Goal: Task Accomplishment & Management: Manage account settings

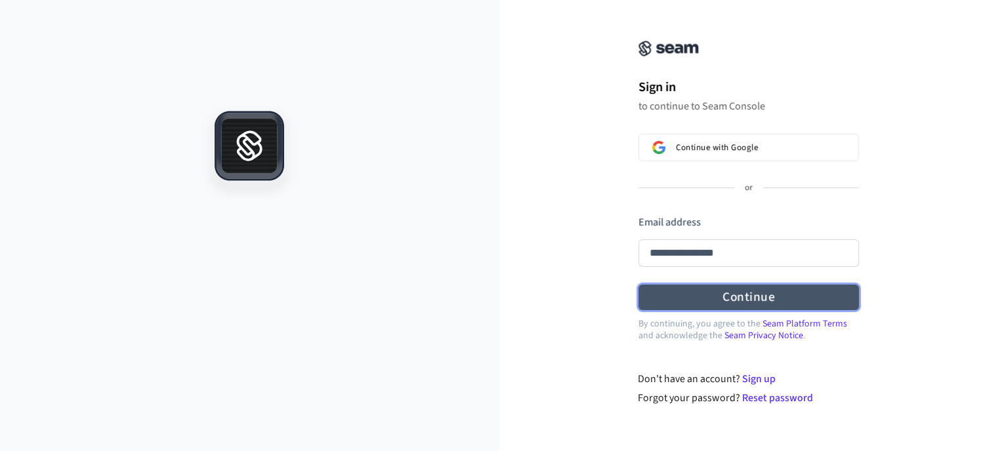
click at [772, 297] on form "**********" at bounding box center [748, 263] width 220 height 96
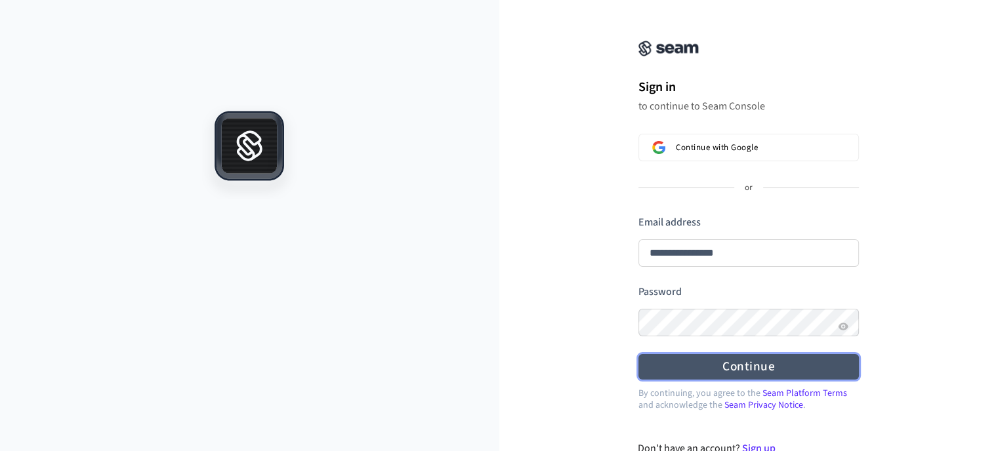
click at [754, 367] on button "Continue" at bounding box center [748, 367] width 220 height 26
type input "**********"
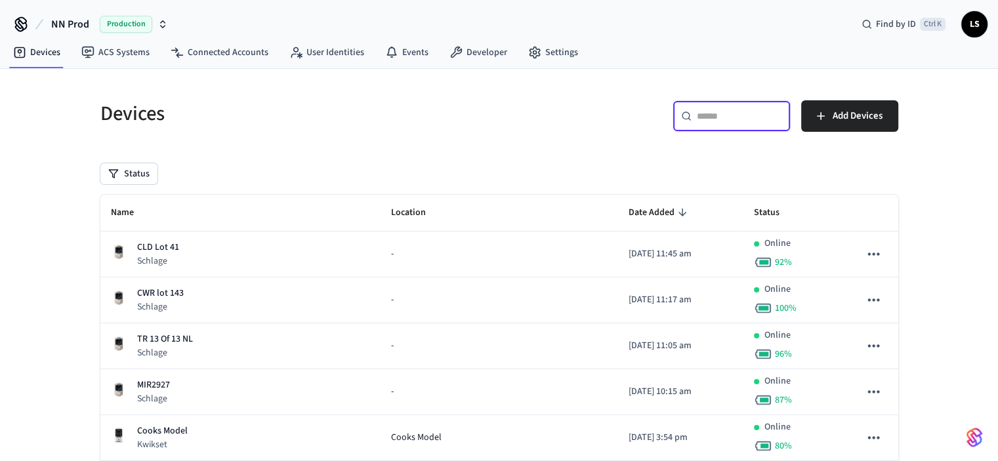
click at [722, 115] on input "text" at bounding box center [739, 116] width 85 height 13
paste input "**********"
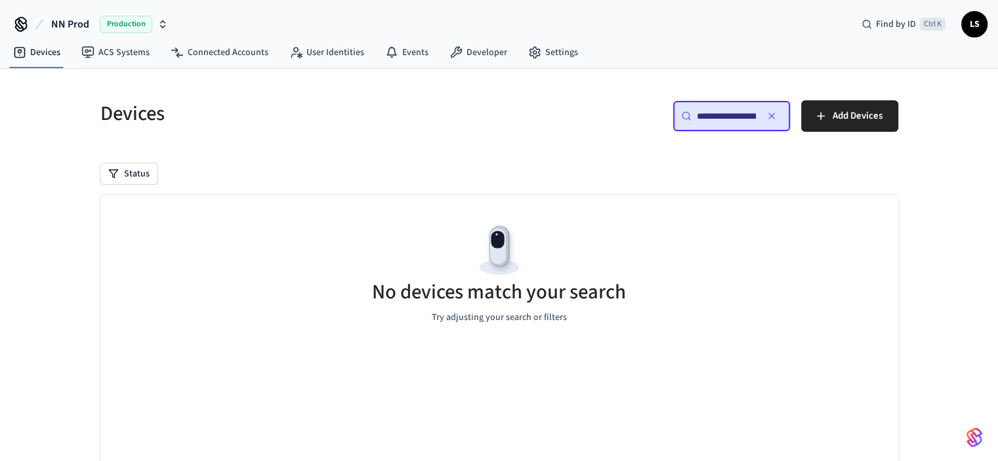
scroll to position [0, 99]
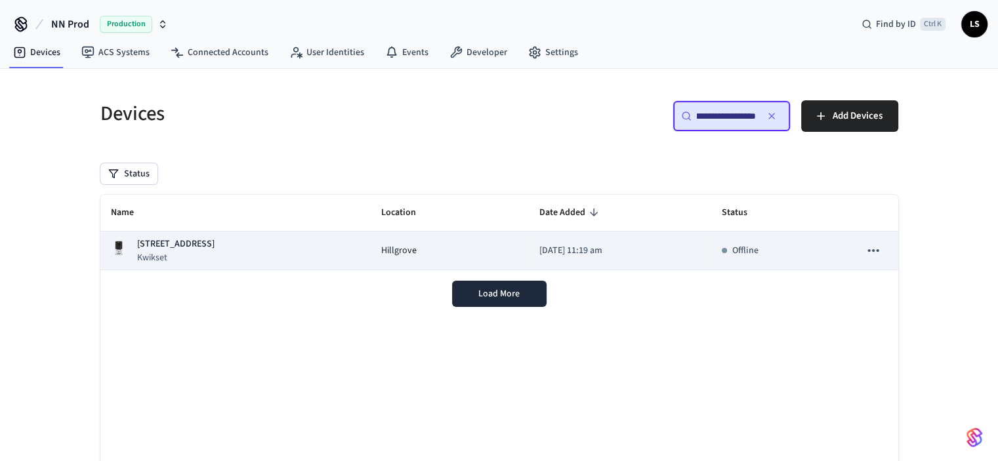
type input "**********"
click at [289, 257] on div "[STREET_ADDRESS]" at bounding box center [235, 251] width 249 height 27
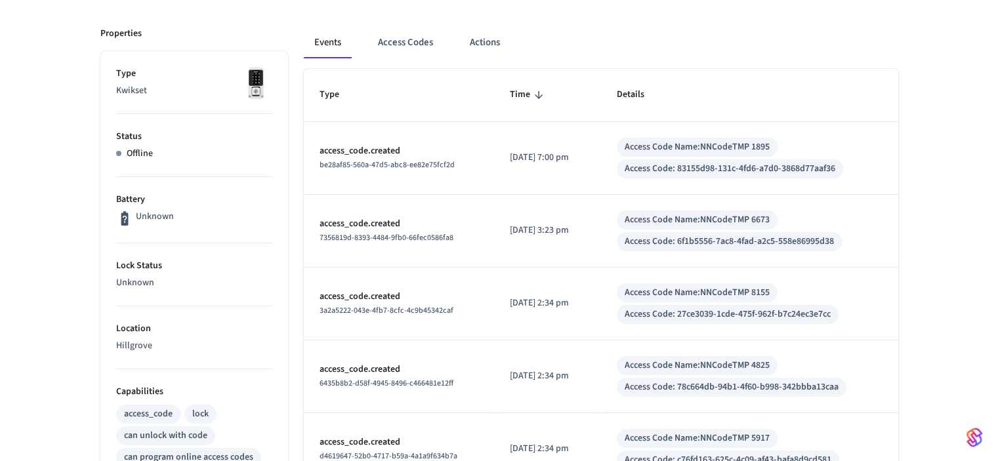
scroll to position [197, 0]
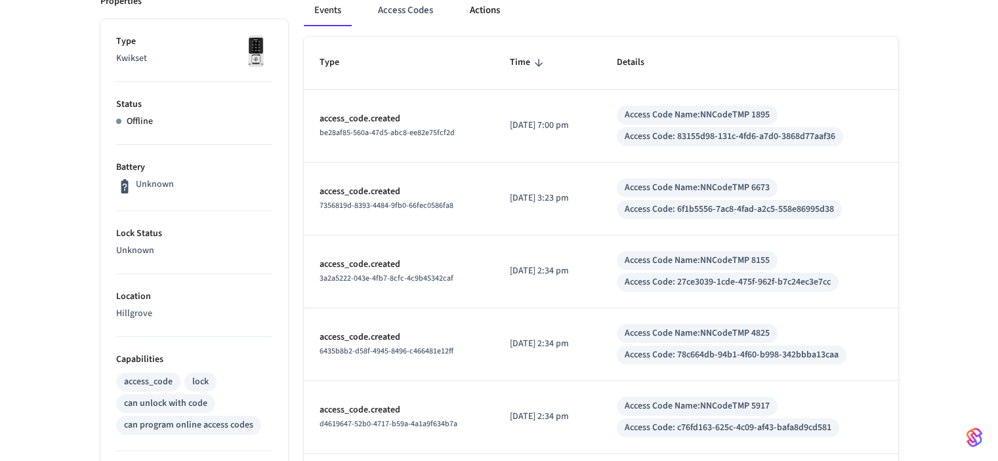
click at [487, 8] on button "Actions" at bounding box center [484, 10] width 51 height 31
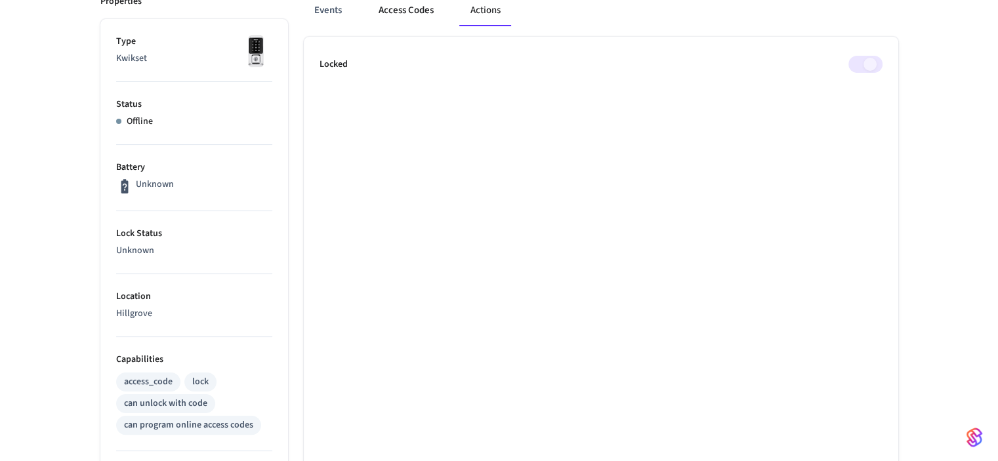
click at [408, 10] on button "Access Codes" at bounding box center [406, 10] width 76 height 31
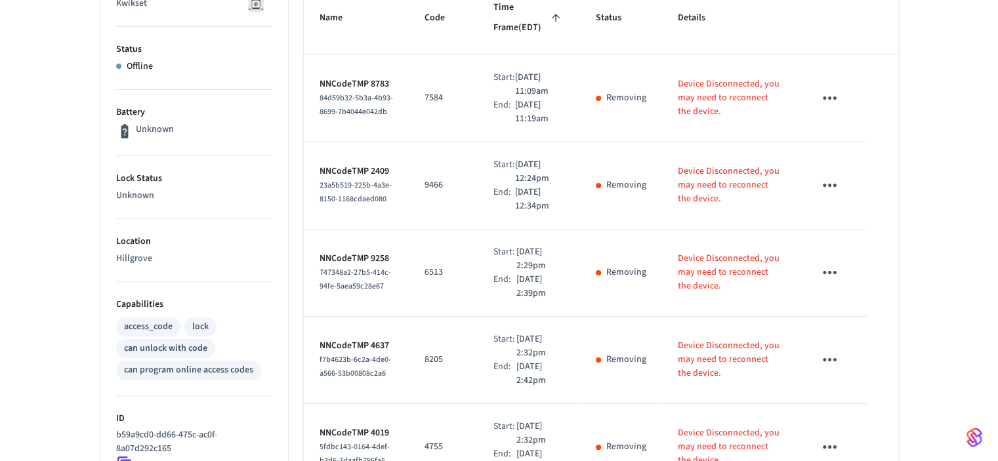
scroll to position [123, 0]
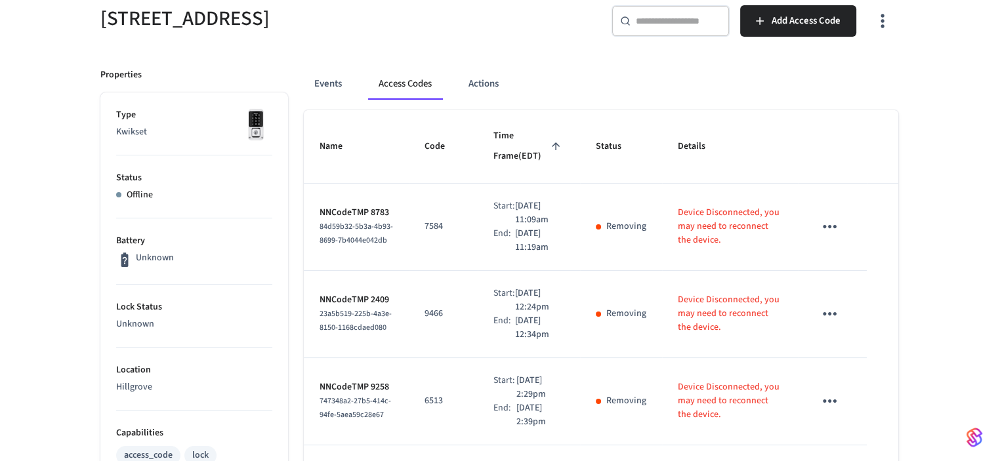
click at [829, 226] on icon "sticky table" at bounding box center [830, 226] width 14 height 3
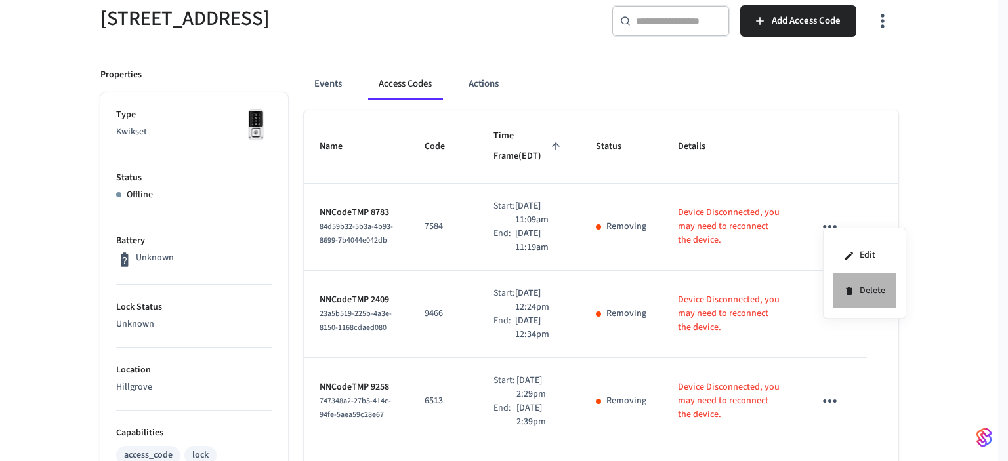
click at [863, 289] on li "Delete" at bounding box center [864, 291] width 62 height 35
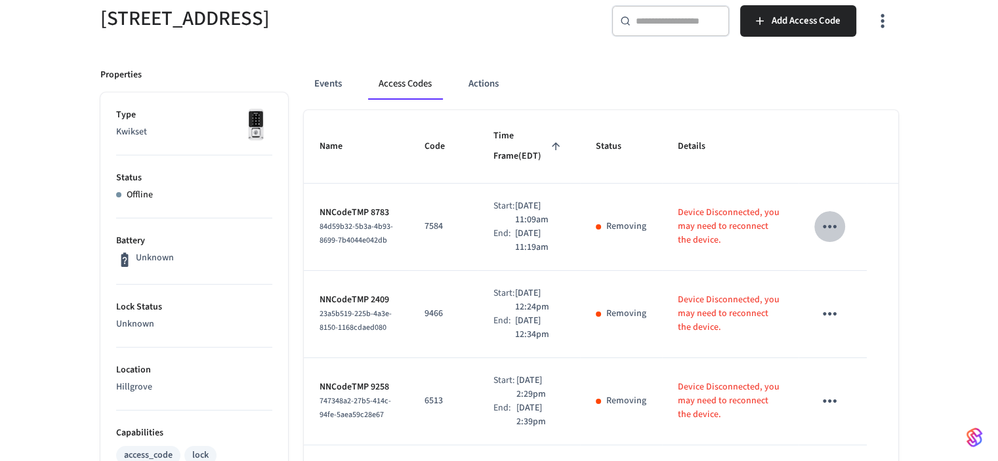
click at [829, 222] on icon "sticky table" at bounding box center [830, 227] width 20 height 20
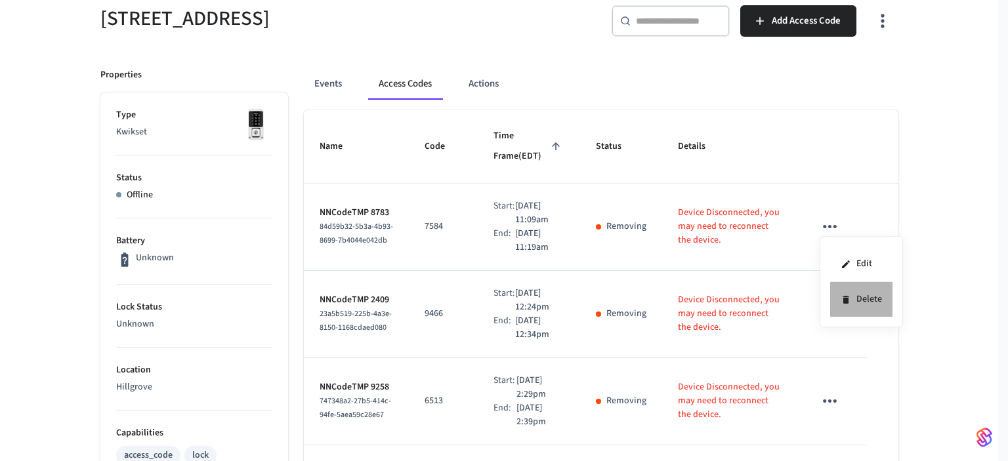
click at [868, 299] on li "Delete" at bounding box center [861, 299] width 62 height 35
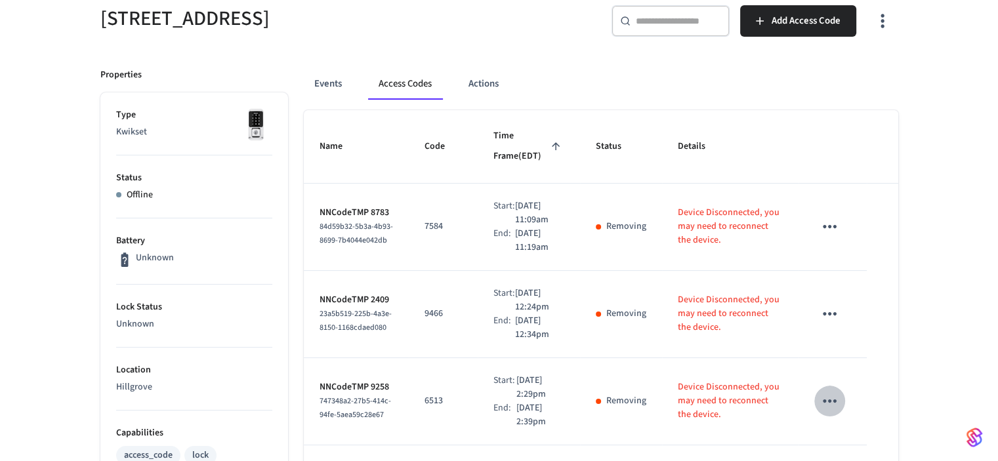
click at [831, 400] on icon "sticky table" at bounding box center [830, 401] width 14 height 3
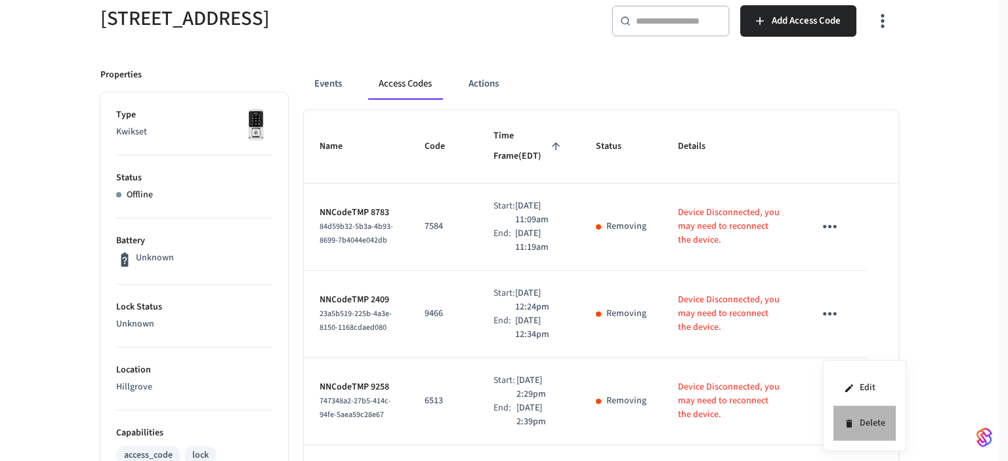
click at [866, 423] on li "Delete" at bounding box center [864, 423] width 62 height 35
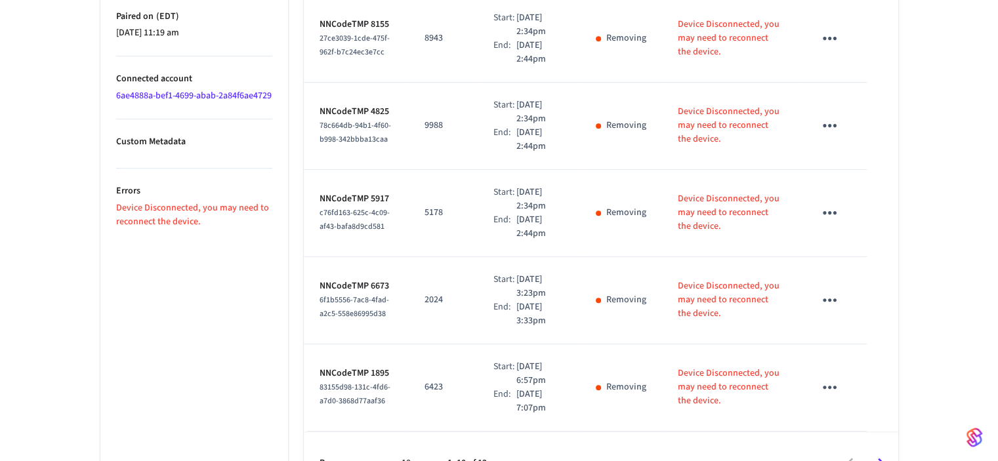
scroll to position [779, 0]
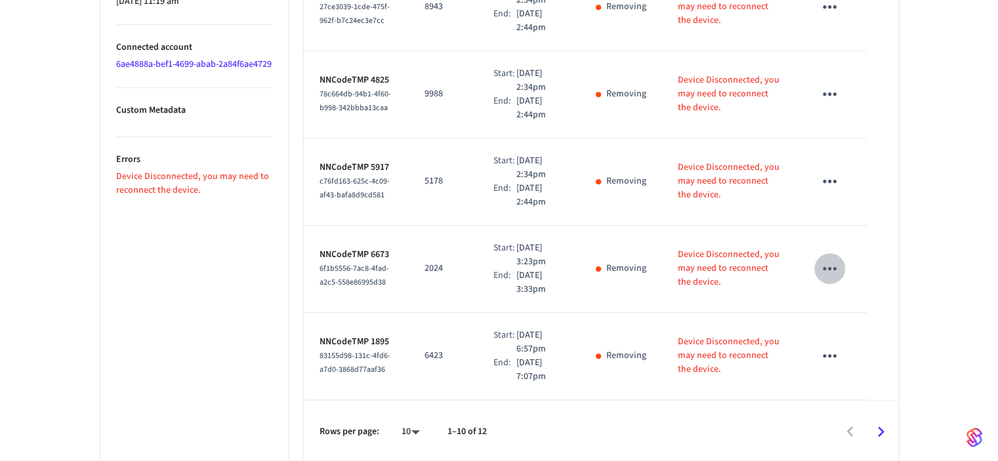
click at [832, 265] on icon "sticky table" at bounding box center [830, 269] width 20 height 20
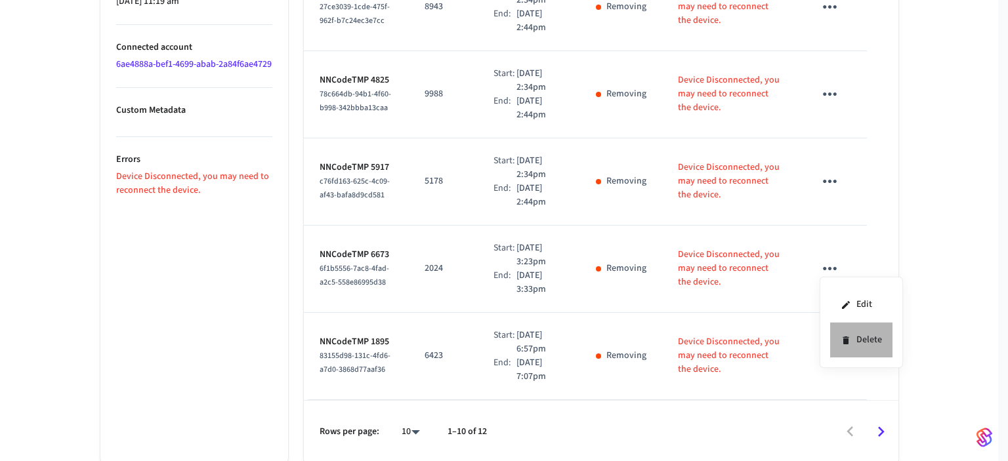
click at [862, 343] on li "Delete" at bounding box center [861, 340] width 62 height 35
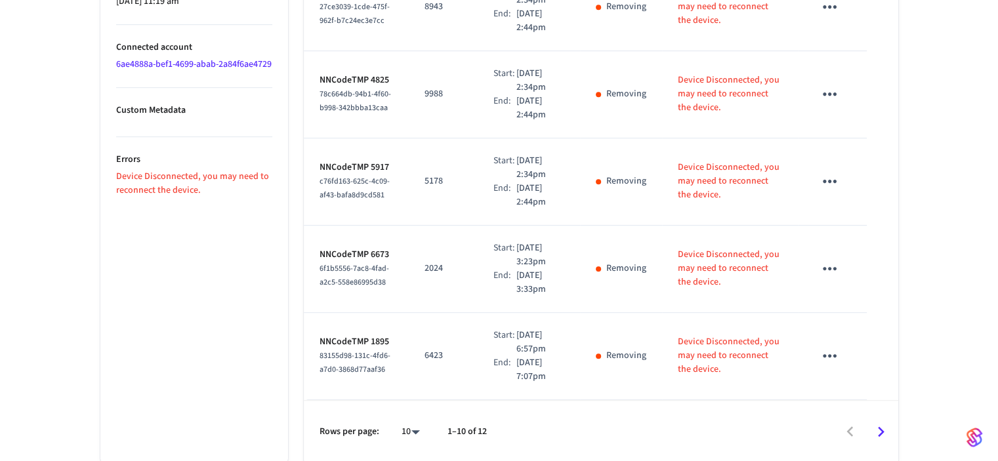
click at [825, 91] on icon "sticky table" at bounding box center [830, 94] width 20 height 20
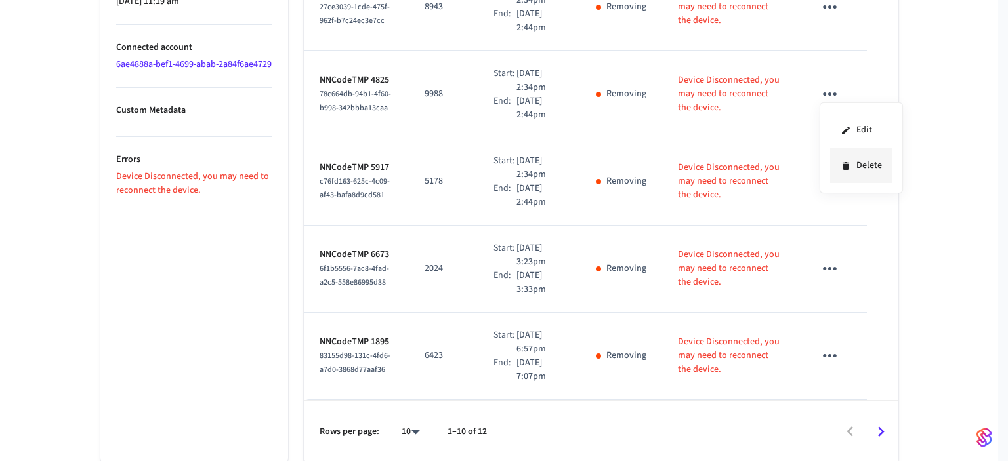
click at [861, 165] on li "Delete" at bounding box center [861, 165] width 62 height 35
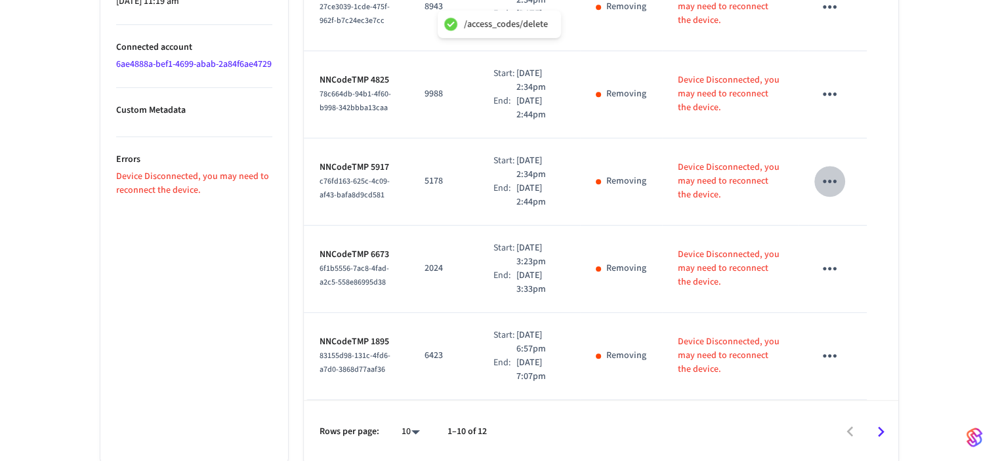
click at [831, 181] on icon "sticky table" at bounding box center [830, 181] width 20 height 20
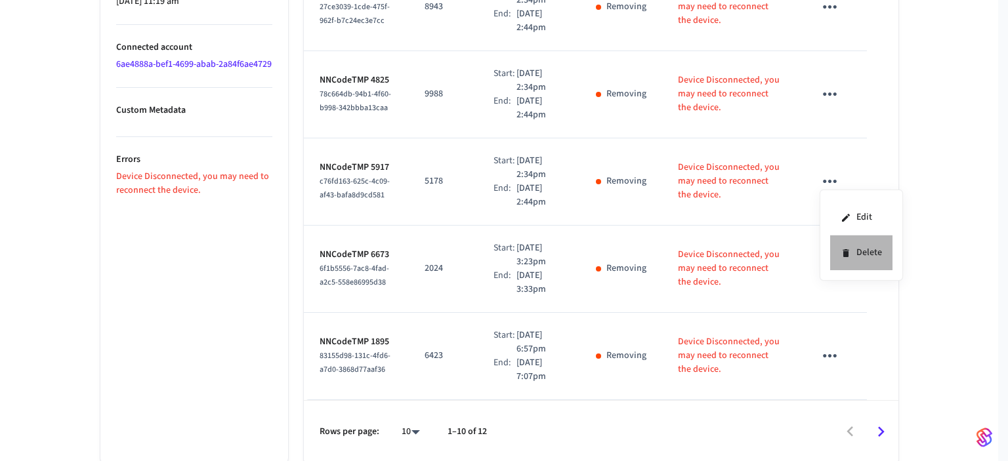
click at [860, 252] on li "Delete" at bounding box center [861, 253] width 62 height 35
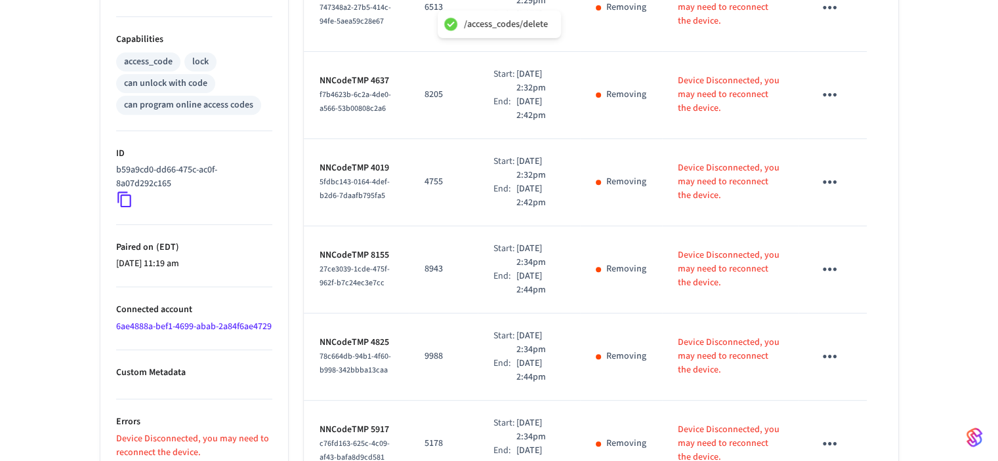
scroll to position [255, 0]
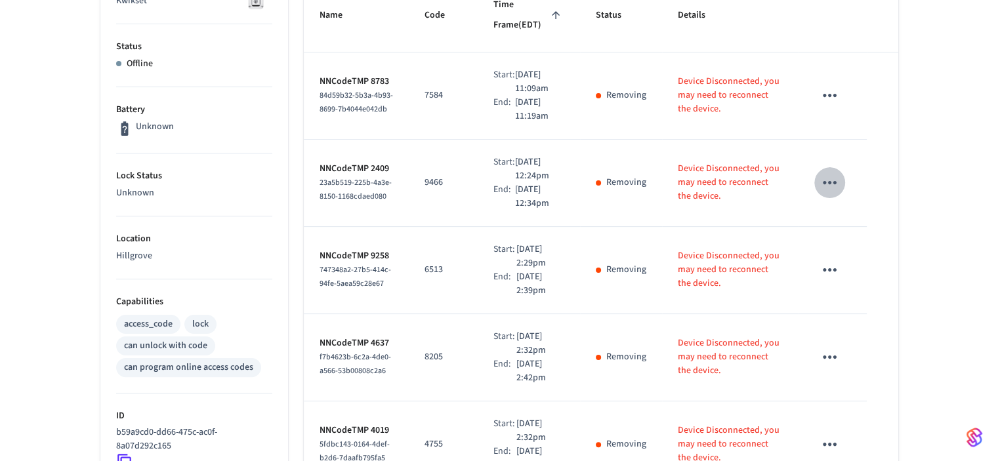
click at [827, 176] on icon "sticky table" at bounding box center [830, 183] width 20 height 20
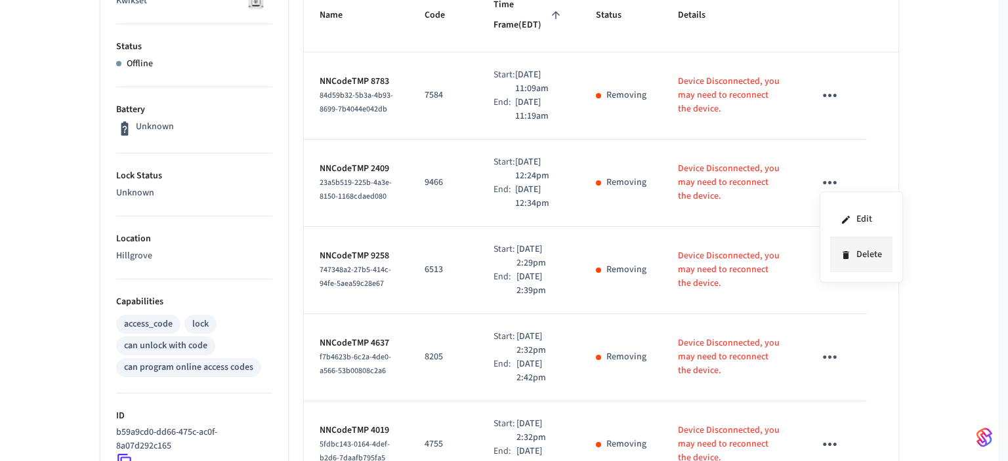
click at [854, 253] on li "Delete" at bounding box center [861, 255] width 62 height 35
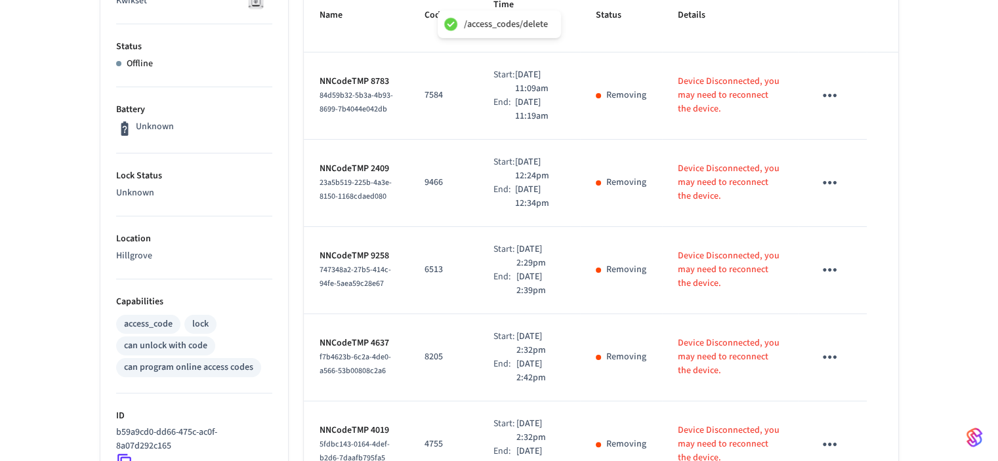
click at [830, 268] on icon "sticky table" at bounding box center [830, 269] width 14 height 3
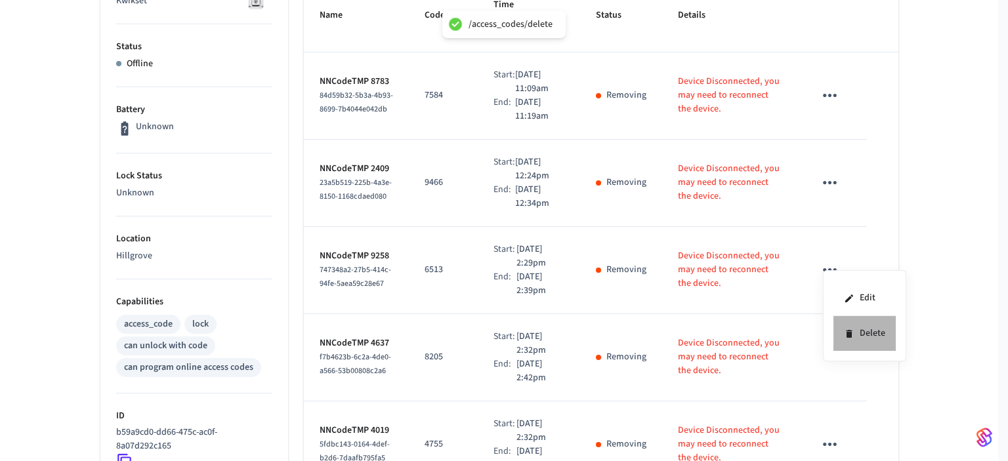
click at [862, 337] on li "Delete" at bounding box center [864, 333] width 62 height 35
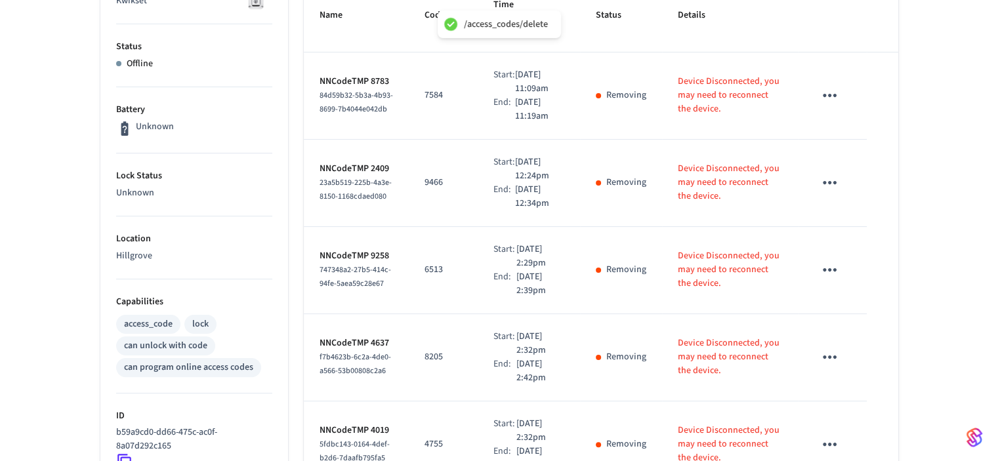
click at [837, 356] on icon "sticky table" at bounding box center [830, 357] width 20 height 20
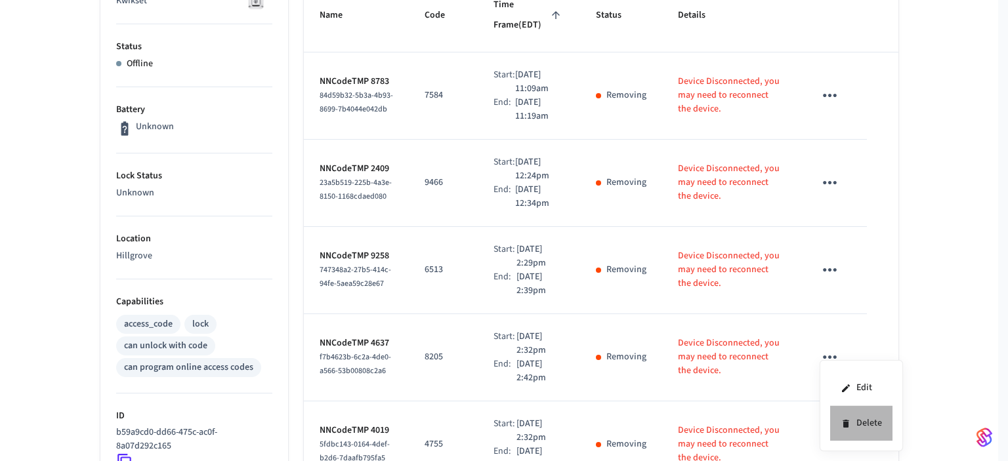
click at [862, 422] on li "Delete" at bounding box center [861, 423] width 62 height 35
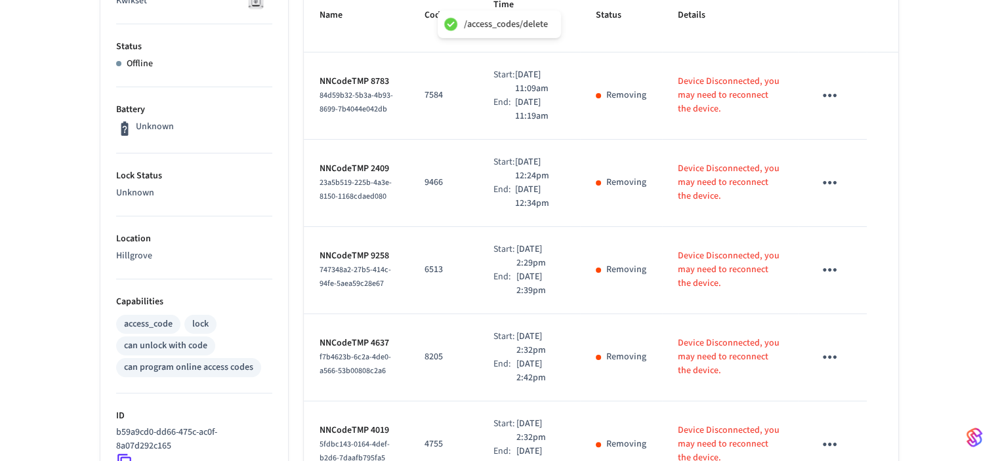
click at [934, 183] on div "880 Friendship Ch Rd ​ ​ Add Access Code Properties Type Kwikset Status Offline…" at bounding box center [499, 416] width 998 height 1146
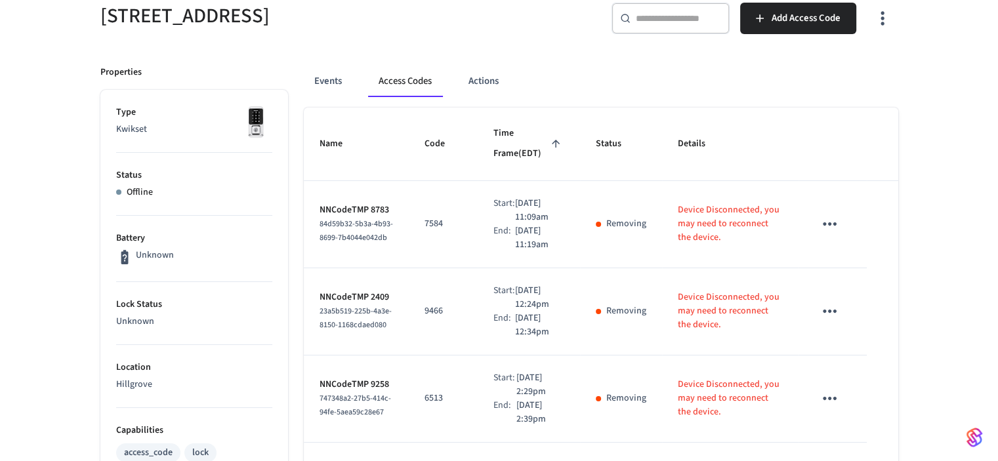
scroll to position [123, 0]
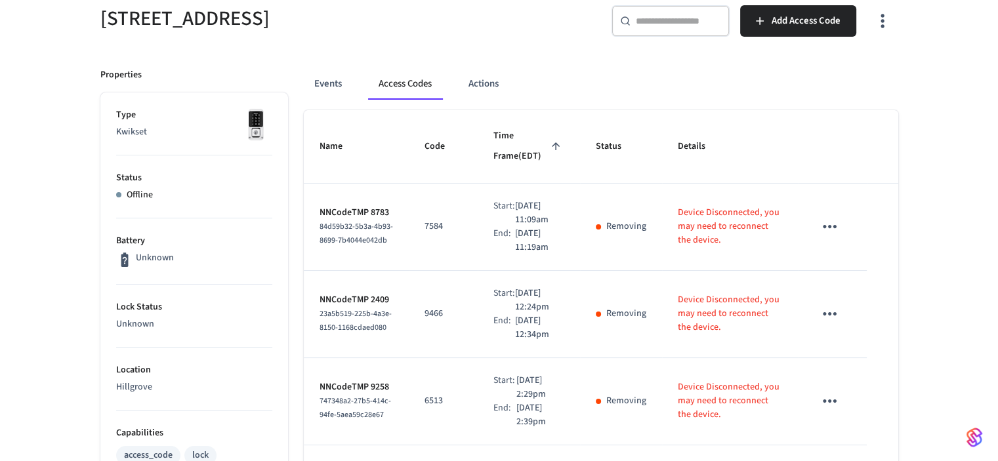
click at [666, 22] on input "text" at bounding box center [678, 20] width 85 height 13
paste input "**********"
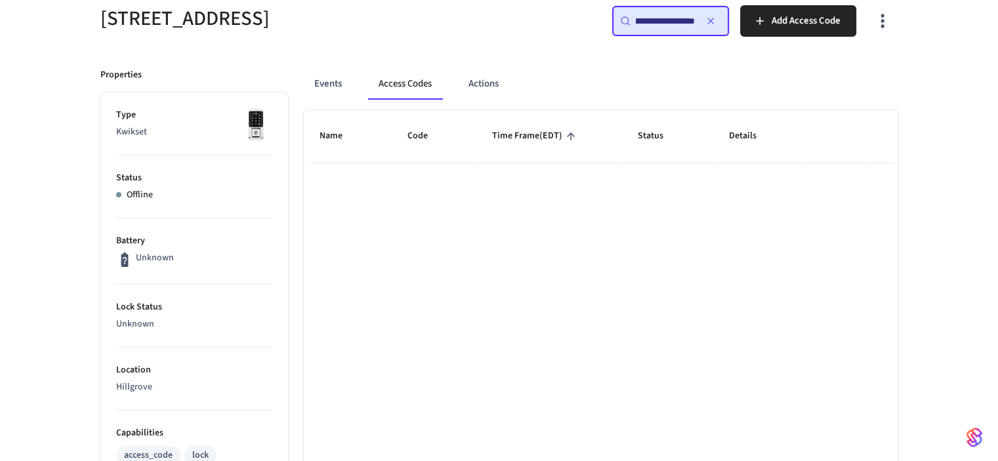
type input "**********"
click at [713, 21] on icon "button" at bounding box center [710, 20] width 5 height 5
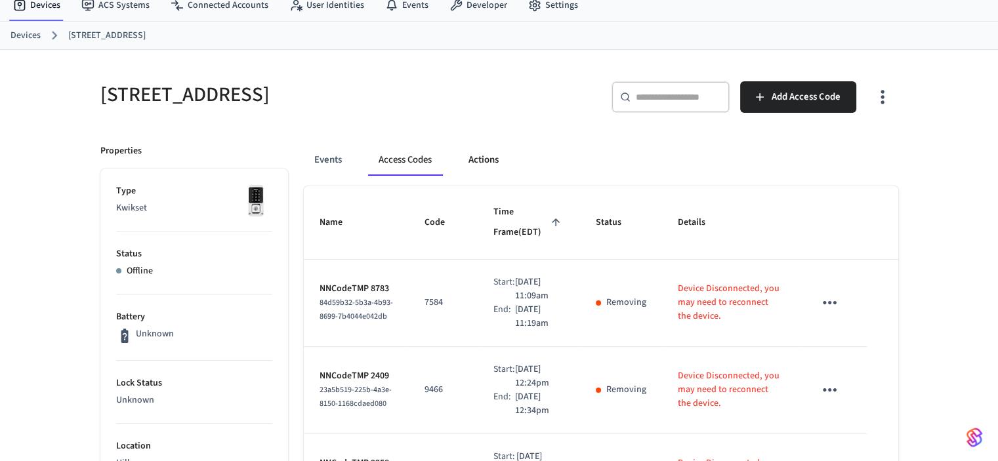
scroll to position [0, 0]
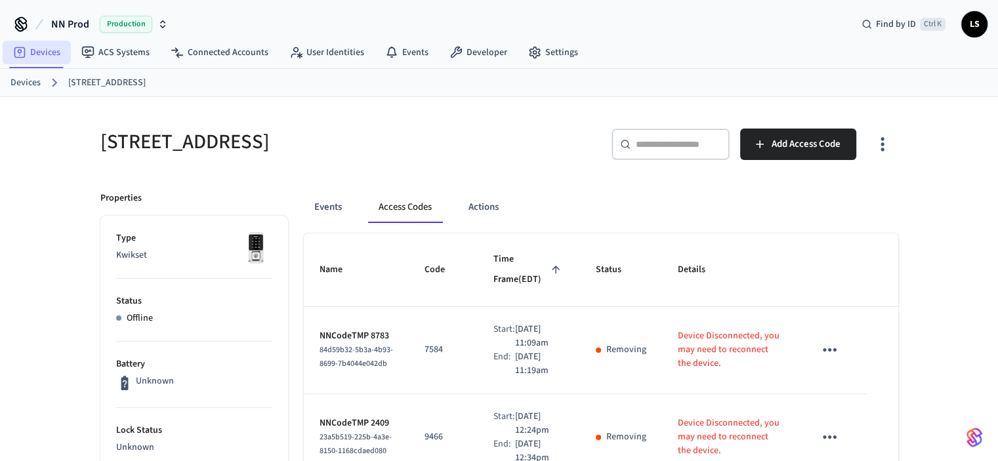
click at [45, 52] on link "Devices" at bounding box center [37, 53] width 68 height 24
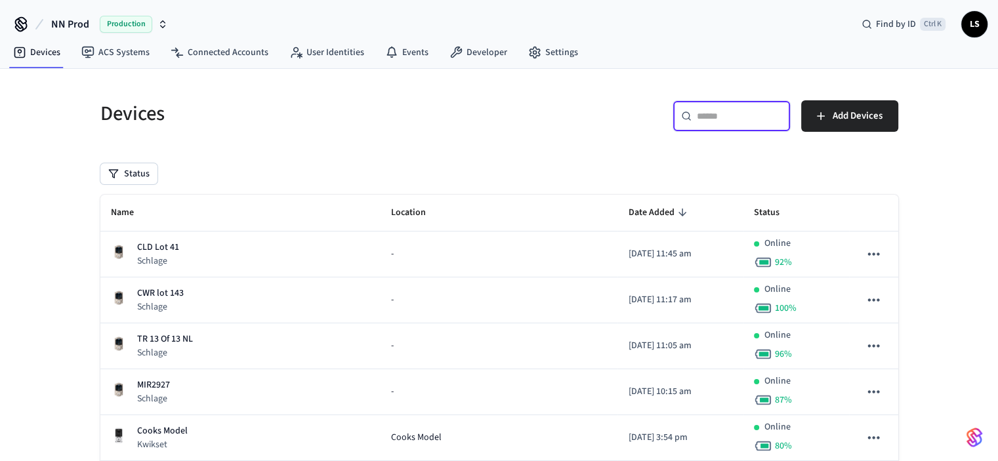
click at [707, 112] on input "text" at bounding box center [739, 116] width 85 height 13
paste input "**********"
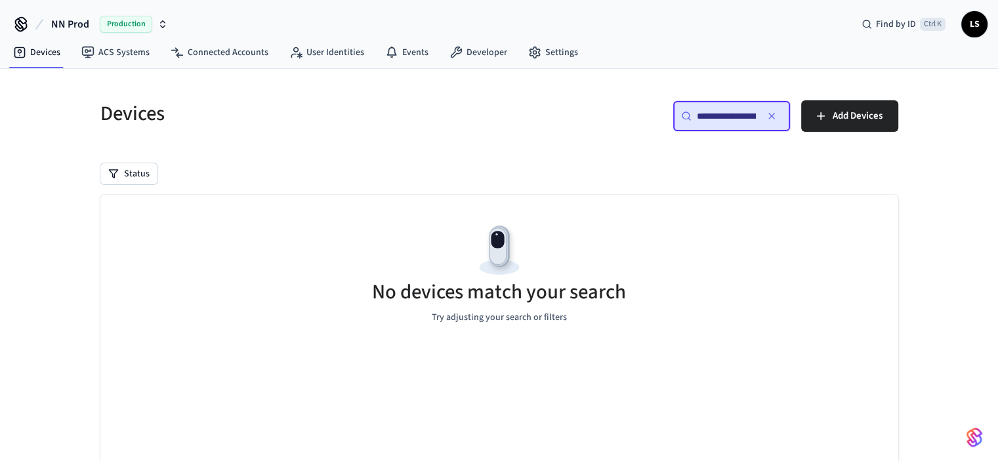
scroll to position [0, 94]
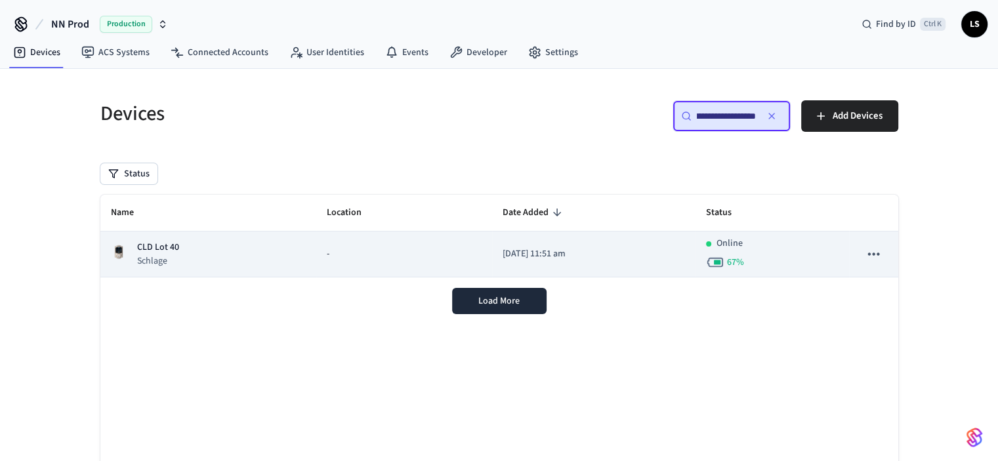
type input "**********"
click at [352, 257] on div "-" at bounding box center [405, 254] width 156 height 14
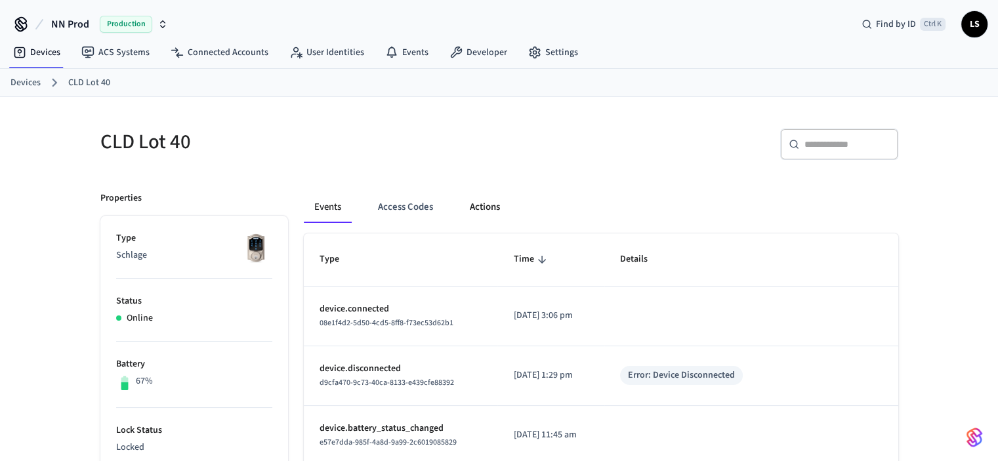
click at [483, 206] on button "Actions" at bounding box center [484, 207] width 51 height 31
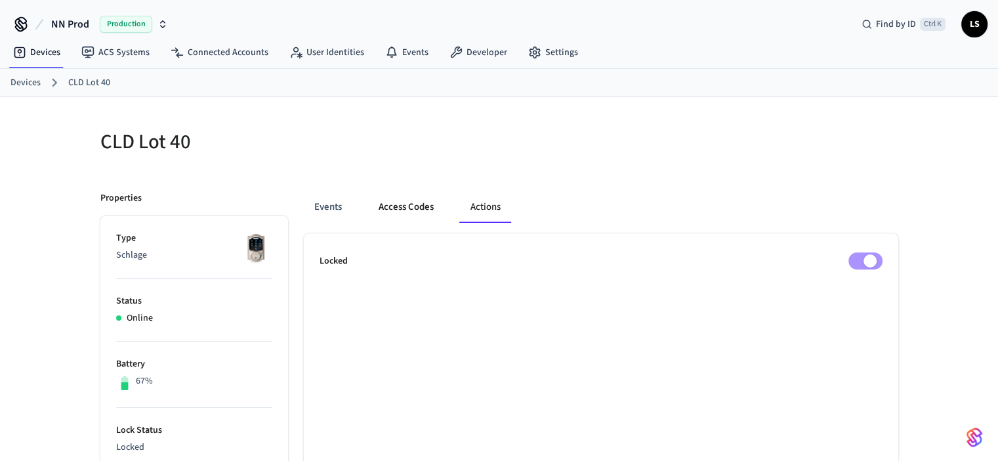
click at [413, 204] on button "Access Codes" at bounding box center [406, 207] width 76 height 31
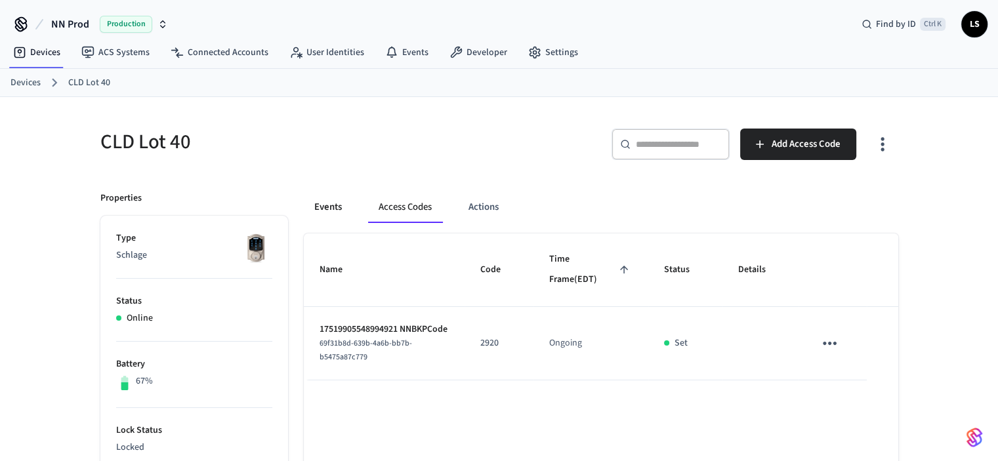
click at [326, 207] on button "Events" at bounding box center [328, 207] width 49 height 31
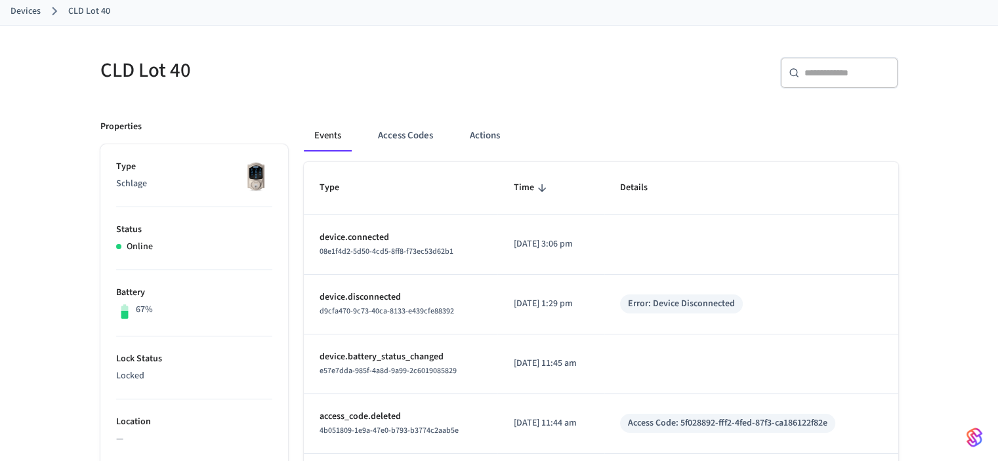
scroll to position [66, 0]
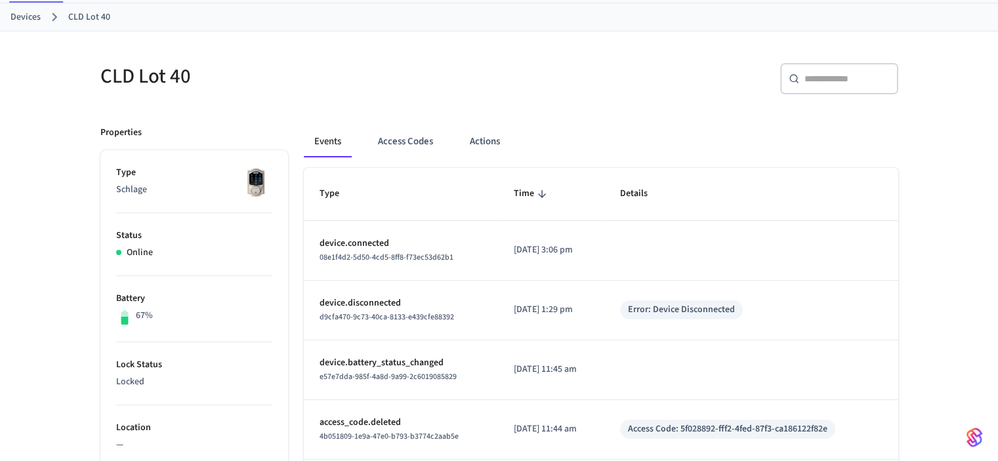
click at [200, 83] on h5 "CLD Lot 40" at bounding box center [295, 76] width 391 height 27
click at [31, 15] on link "Devices" at bounding box center [25, 17] width 30 height 14
